Goal: Navigation & Orientation: Find specific page/section

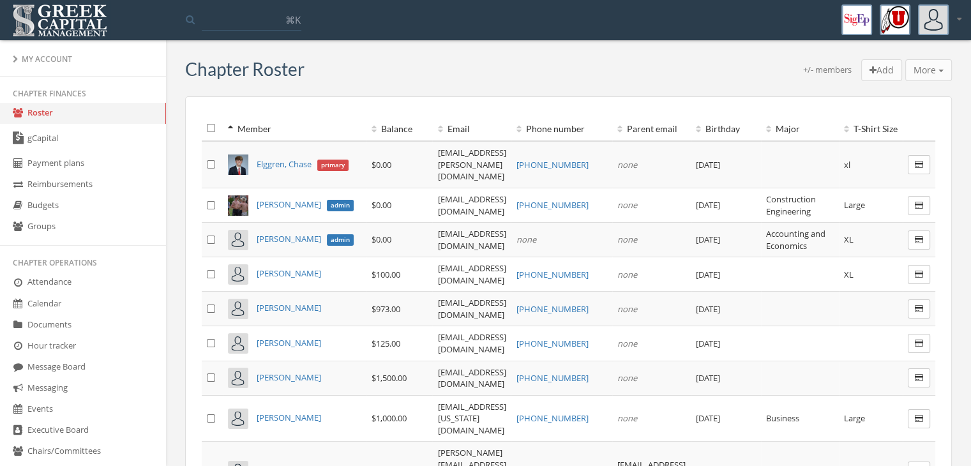
click at [92, 123] on link "Roster" at bounding box center [83, 113] width 166 height 21
click at [88, 130] on link "gCapital" at bounding box center [83, 138] width 166 height 29
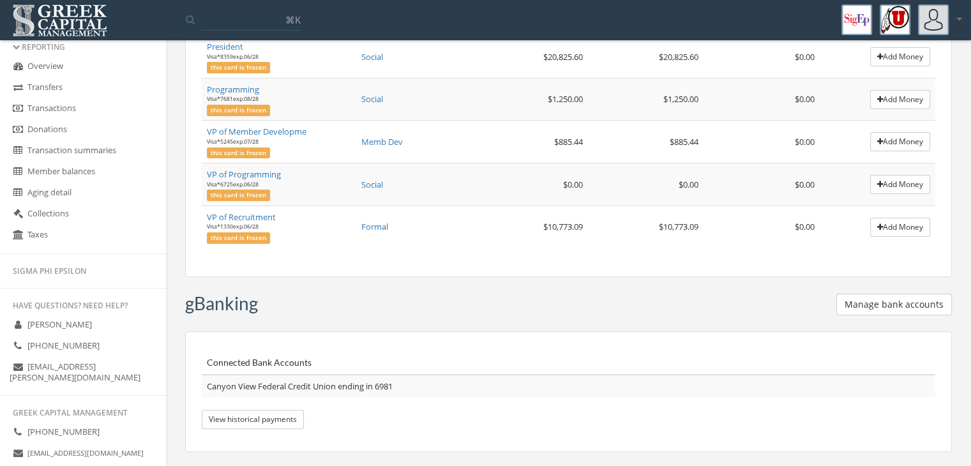
scroll to position [593, 0]
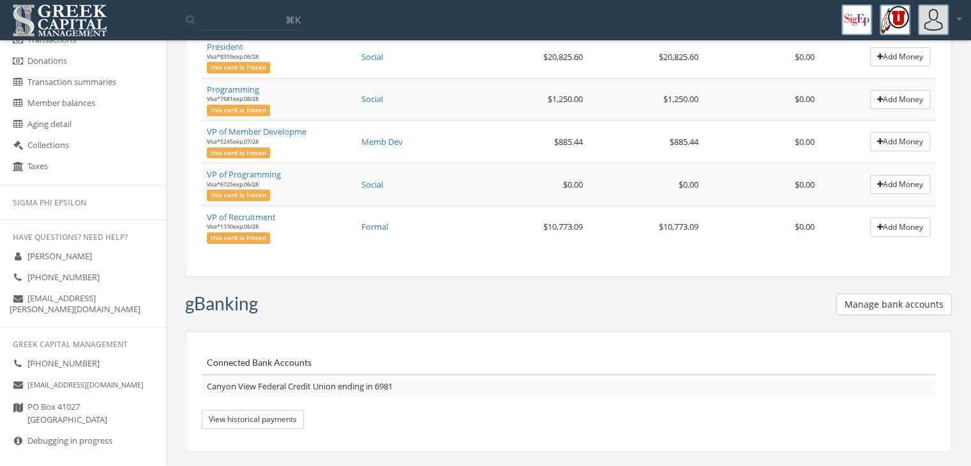
click at [46, 431] on link "Debugging in progress" at bounding box center [83, 441] width 166 height 21
click at [18, 435] on icon at bounding box center [17, 440] width 13 height 11
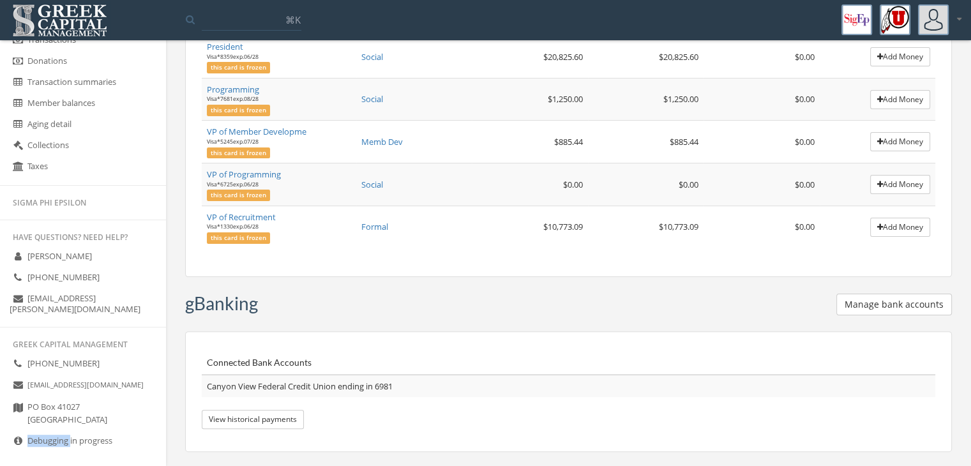
click at [18, 435] on icon at bounding box center [17, 440] width 13 height 11
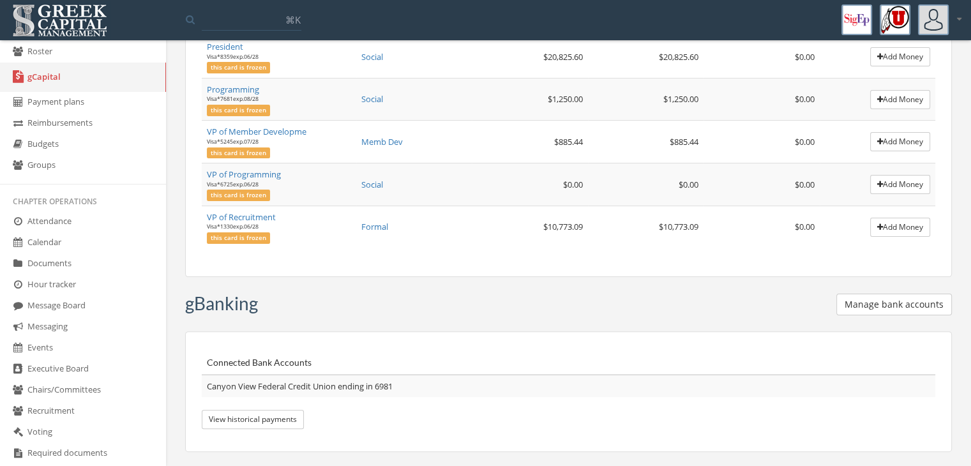
scroll to position [0, 0]
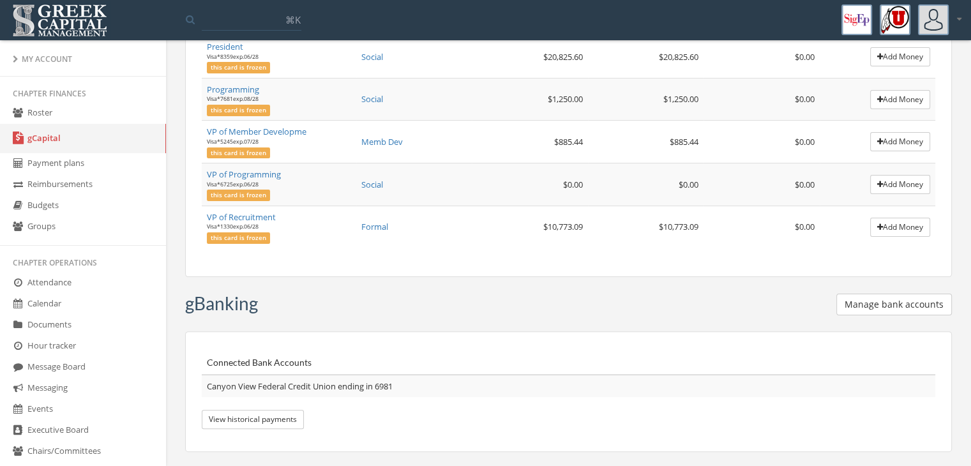
click at [52, 24] on img at bounding box center [59, 21] width 101 height 40
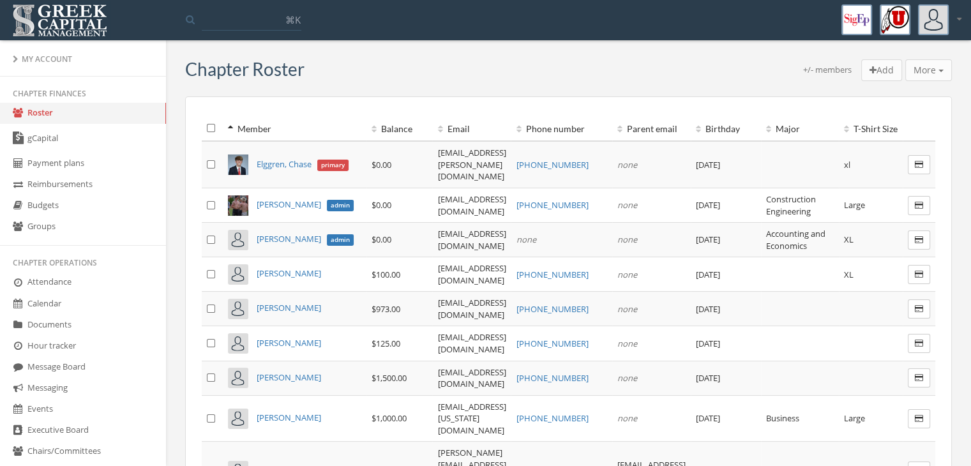
click at [859, 19] on img at bounding box center [856, 19] width 31 height 31
click at [899, 19] on img at bounding box center [894, 19] width 31 height 31
click at [941, 15] on img at bounding box center [933, 19] width 31 height 31
click at [963, 15] on div "My account Logout" at bounding box center [944, 20] width 52 height 38
click at [960, 13] on div at bounding box center [939, 19] width 43 height 31
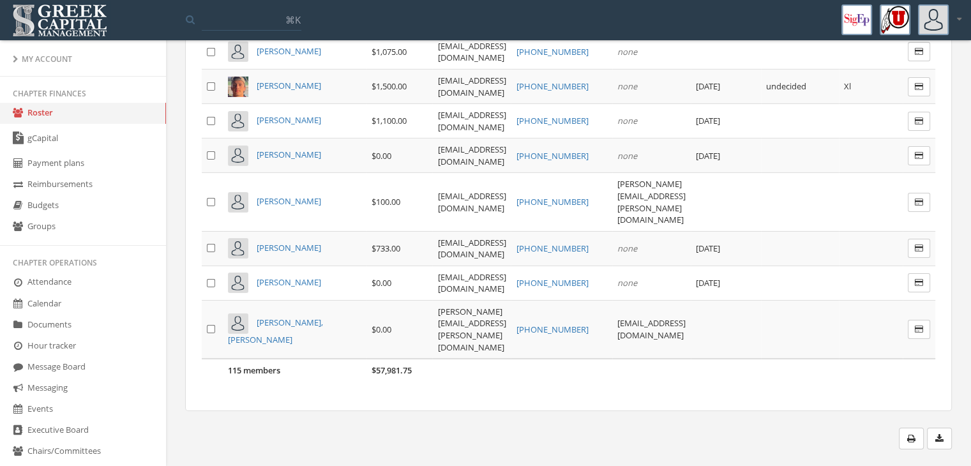
scroll to position [4659, 0]
